Goal: Task Accomplishment & Management: Use online tool/utility

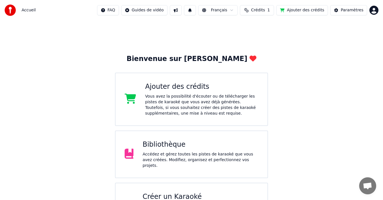
click at [142, 158] on div "Accédez et gérez toutes les pistes de karaoké que vous avez créées. Modifiez, o…" at bounding box center [200, 160] width 116 height 17
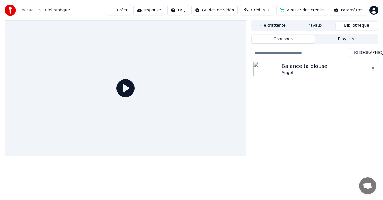
click at [266, 67] on img at bounding box center [266, 69] width 26 height 15
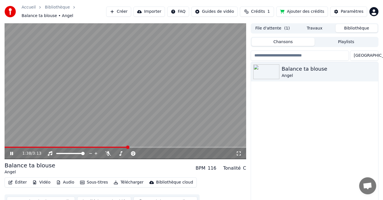
click at [10, 152] on icon at bounding box center [15, 153] width 13 height 5
click at [18, 182] on button "Éditer" at bounding box center [17, 183] width 23 height 8
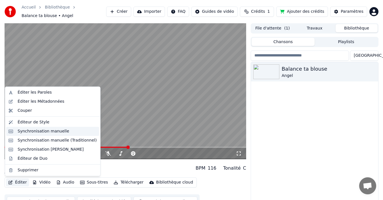
click at [44, 132] on div "Synchronisation manuelle" at bounding box center [44, 132] width 52 height 6
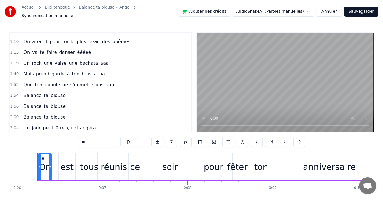
scroll to position [159, 0]
click at [272, 137] on button at bounding box center [271, 142] width 12 height 10
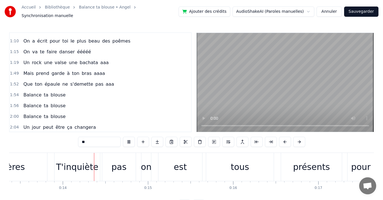
scroll to position [0, 1140]
drag, startPoint x: 232, startPoint y: 103, endPoint x: 205, endPoint y: 163, distance: 66.6
click at [205, 163] on div "0:06 On est tous réunis ce soir pour fêter ton anniversaire 0:10 Un cap diffici…" at bounding box center [191, 121] width 365 height 178
click at [204, 162] on div "tous" at bounding box center [238, 167] width 68 height 28
type input "****"
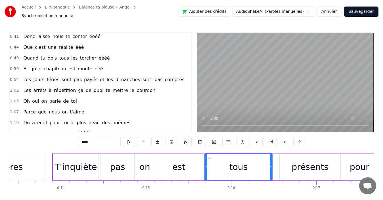
scroll to position [0, 0]
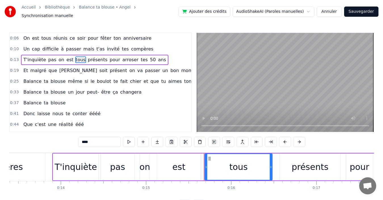
click at [169, 111] on div "0:41 Donc laisse nous te conter éééé" at bounding box center [100, 113] width 181 height 11
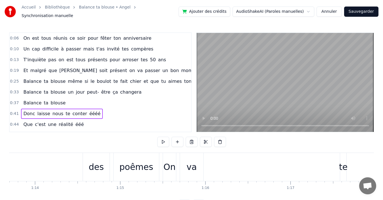
scroll to position [0, 6310]
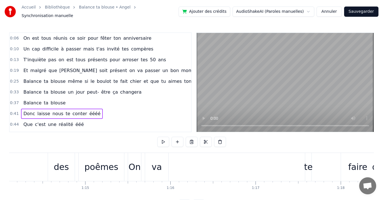
click at [370, 198] on div "0:06 On est tous réunis ce soir pour fêter ton anniversaire 0:10 Un cap diffici…" at bounding box center [191, 121] width 365 height 178
drag, startPoint x: 370, startPoint y: 198, endPoint x: 371, endPoint y: 195, distance: 3.1
click at [371, 195] on div "0:06 On est tous réunis ce soir pour fêter ton anniversaire 0:10 Un cap diffici…" at bounding box center [191, 121] width 365 height 178
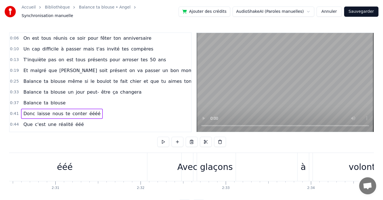
scroll to position [0, 12779]
